Goal: Task Accomplishment & Management: Use online tool/utility

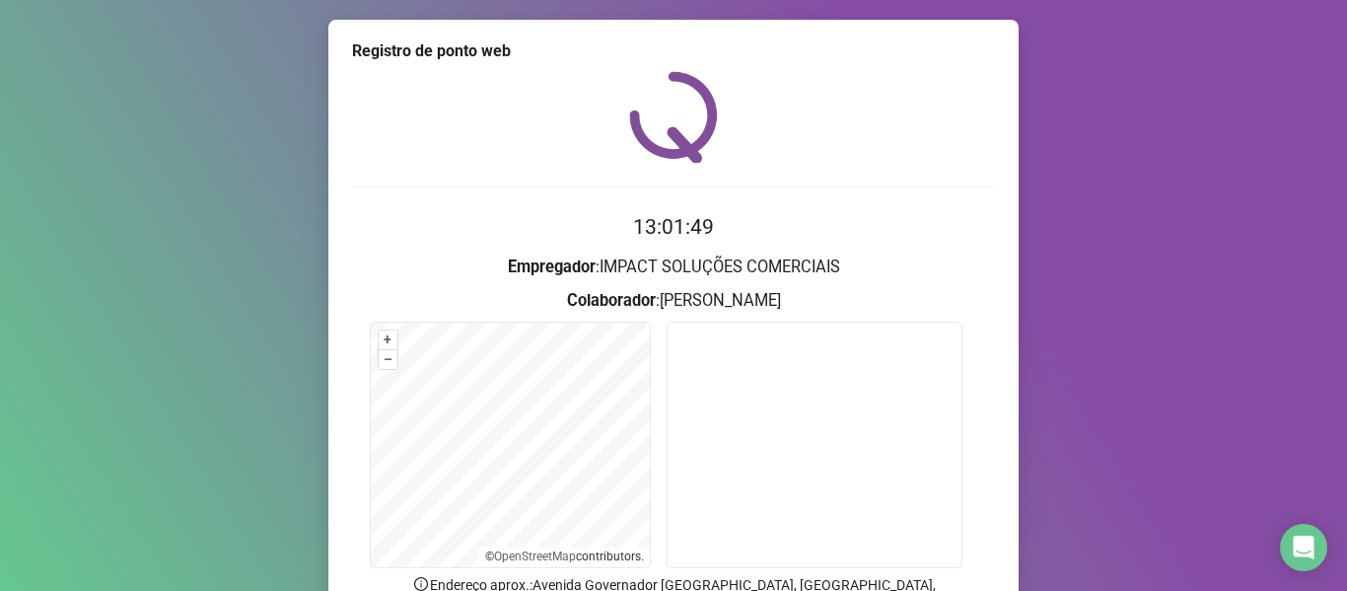
scroll to position [179, 0]
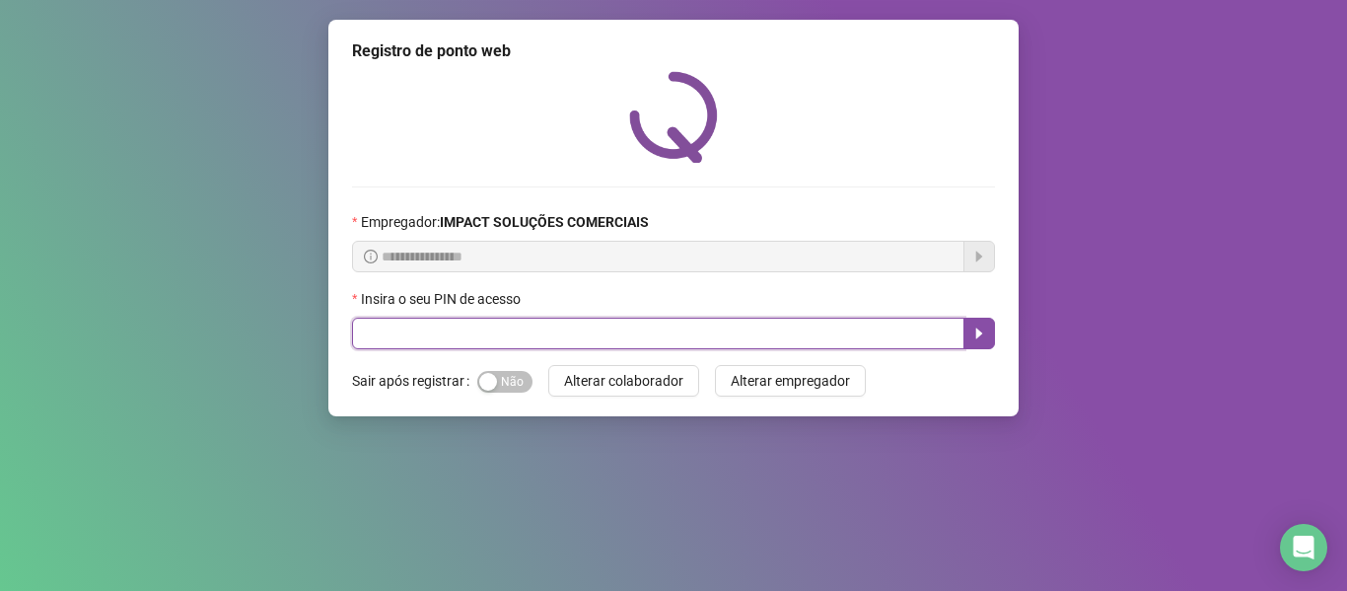
click at [564, 342] on input "text" at bounding box center [658, 333] width 612 height 32
type input "*****"
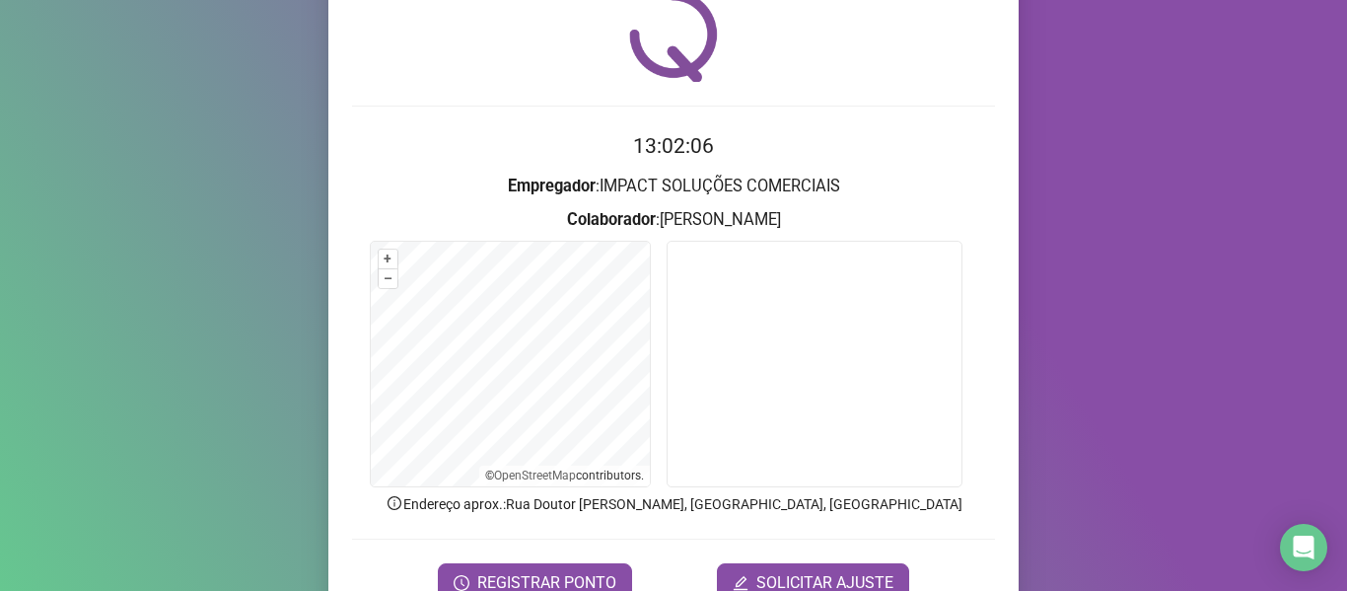
scroll to position [179, 0]
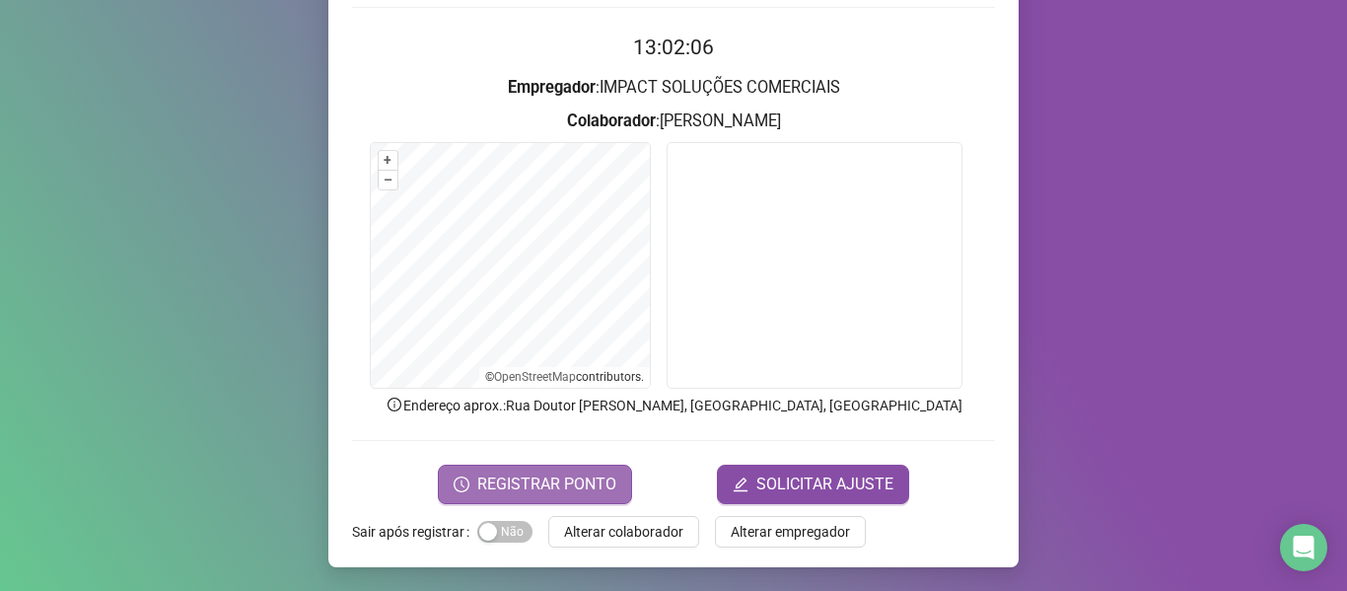
click at [538, 478] on span "REGISTRAR PONTO" at bounding box center [546, 484] width 139 height 24
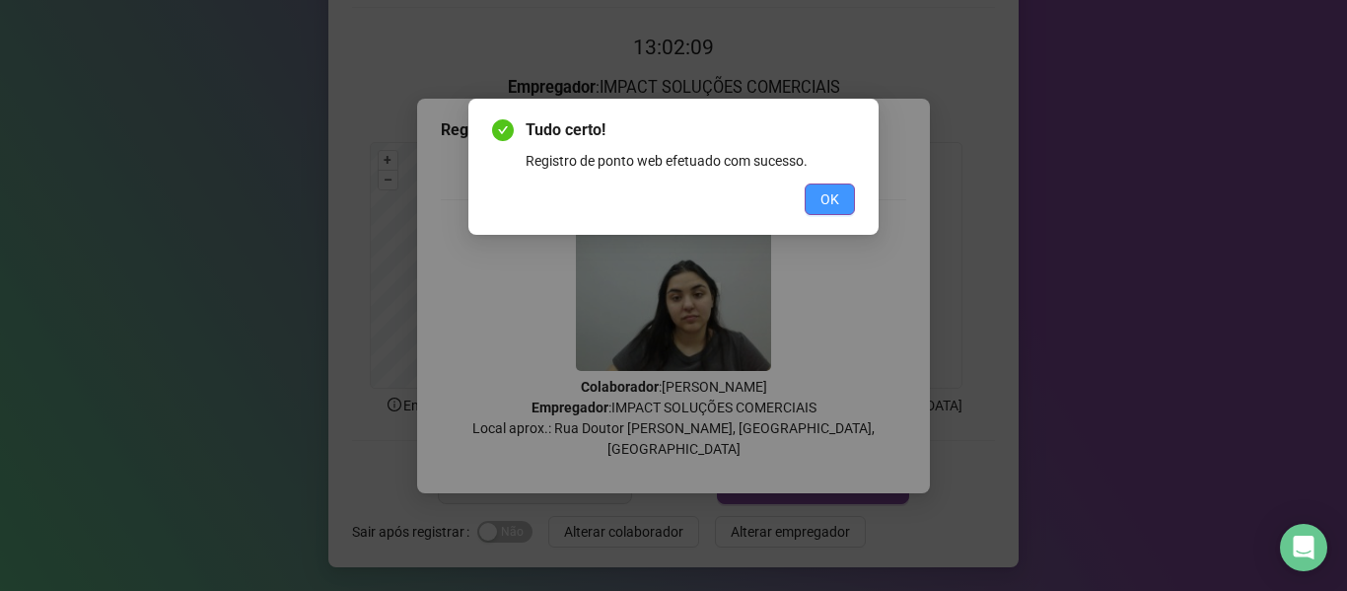
click at [834, 204] on span "OK" at bounding box center [829, 199] width 19 height 22
